Goal: Navigation & Orientation: Find specific page/section

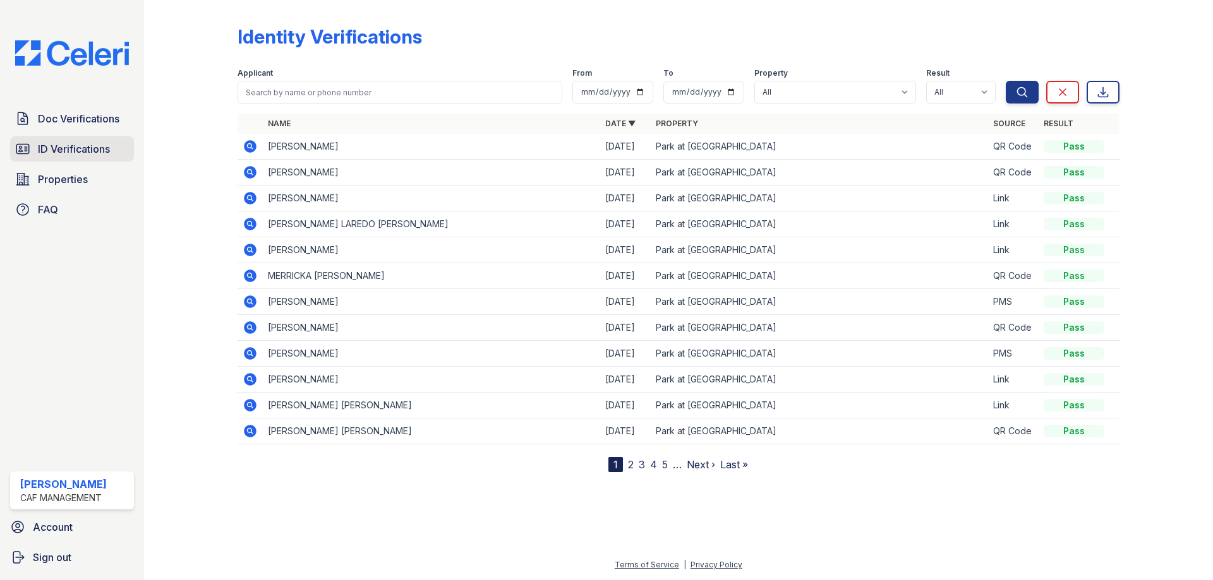
click at [71, 143] on span "ID Verifications" at bounding box center [74, 148] width 72 height 15
click at [84, 140] on link "ID Verifications" at bounding box center [72, 148] width 124 height 25
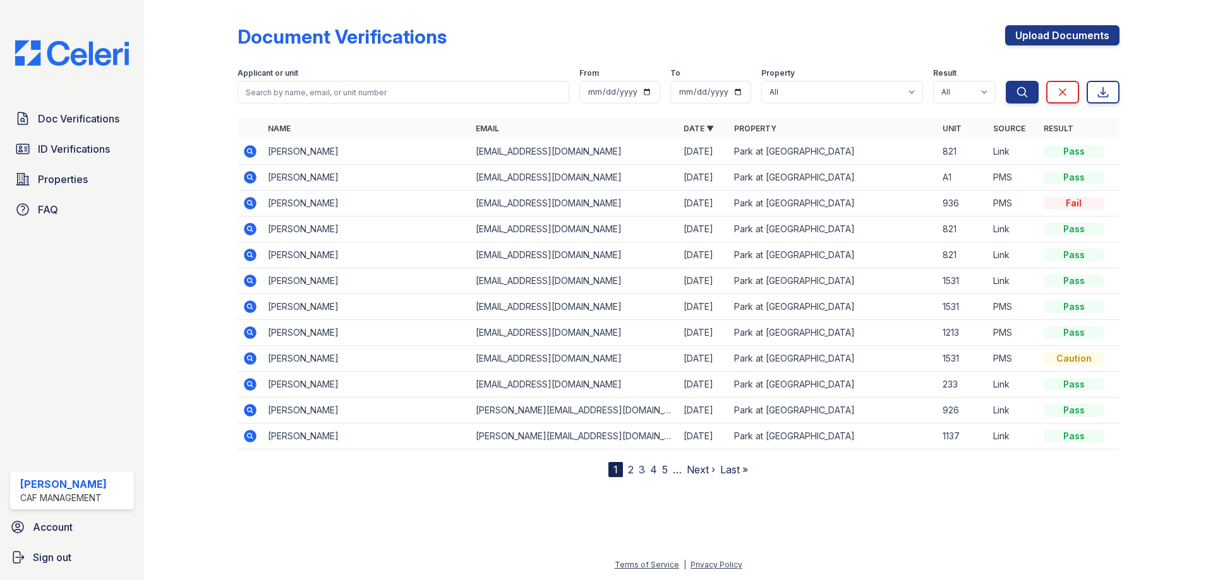
click at [78, 150] on span "ID Verifications" at bounding box center [74, 148] width 72 height 15
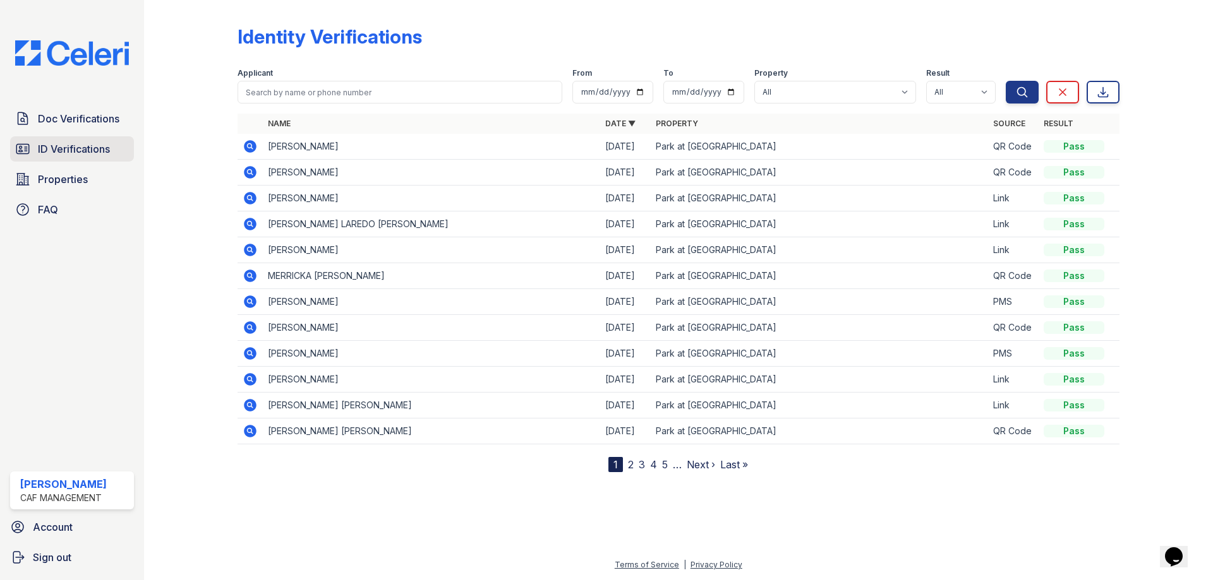
click at [92, 149] on span "ID Verifications" at bounding box center [74, 148] width 72 height 15
